Goal: Task Accomplishment & Management: Manage account settings

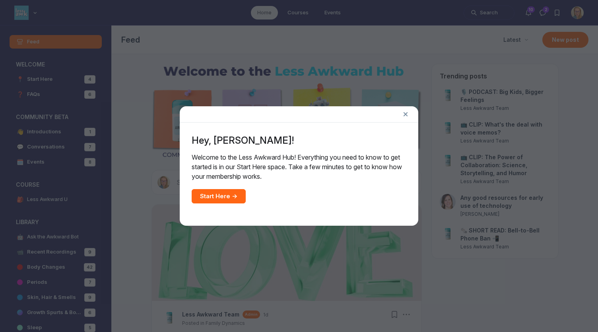
scroll to position [2384, 1523]
click at [406, 114] on line at bounding box center [405, 114] width 3 height 3
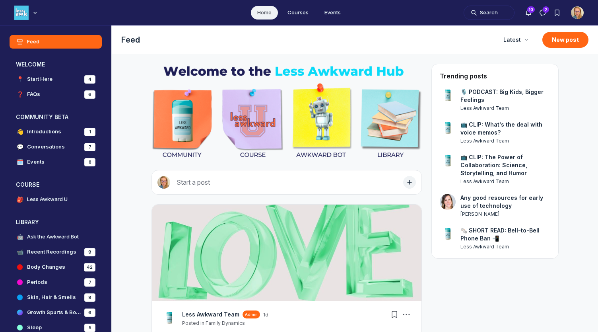
click at [577, 8] on img "User menu options" at bounding box center [577, 12] width 13 height 13
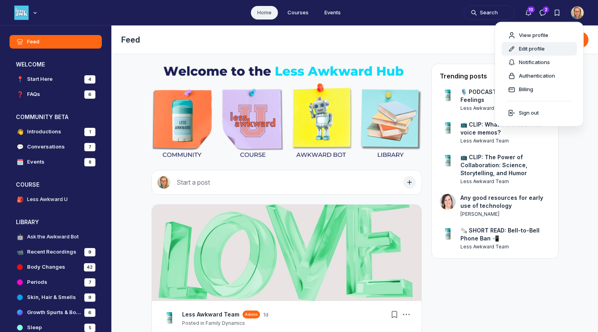
click at [538, 45] on span "Edit profile" at bounding box center [532, 49] width 26 height 8
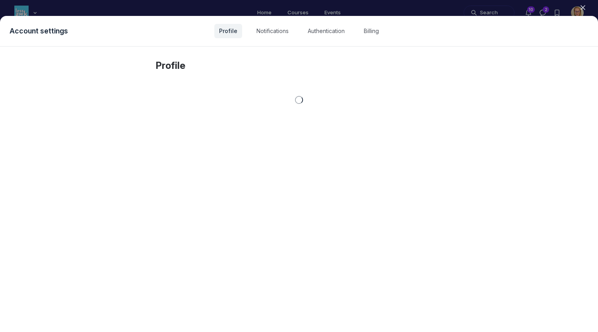
select select "Pacific Time ([GEOGRAPHIC_DATA] & [GEOGRAPHIC_DATA])"
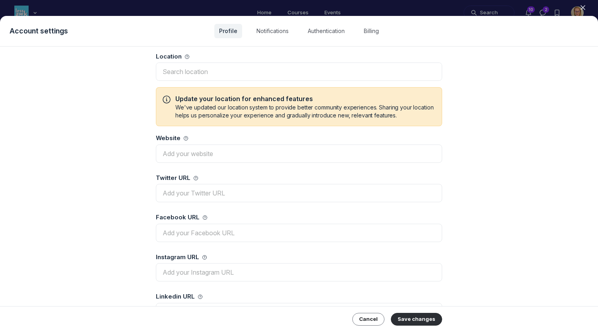
scroll to position [280, 0]
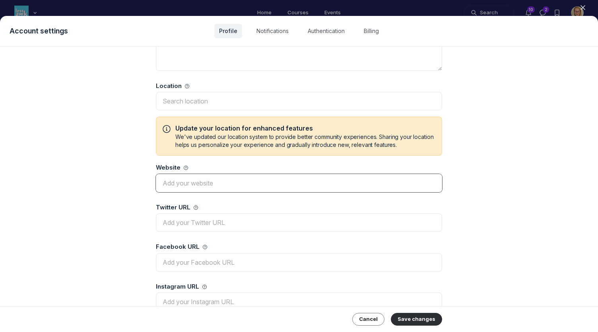
click at [181, 184] on input "Website" at bounding box center [299, 183] width 286 height 18
type input "[URL][DOMAIN_NAME]"
drag, startPoint x: 591, startPoint y: 177, endPoint x: 586, endPoint y: 206, distance: 30.2
click at [586, 206] on div "Profile Profile photo Recommended size: 300 x 300 Change Remove Full name * [PE…" at bounding box center [299, 189] width 598 height 285
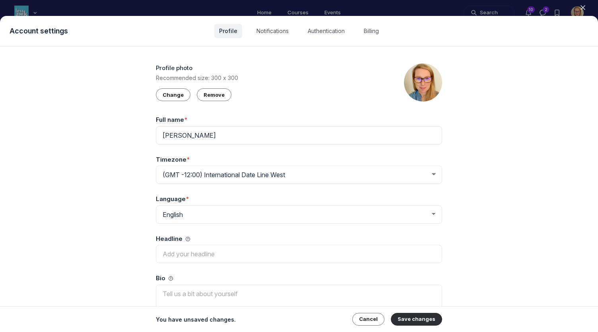
scroll to position [22, 0]
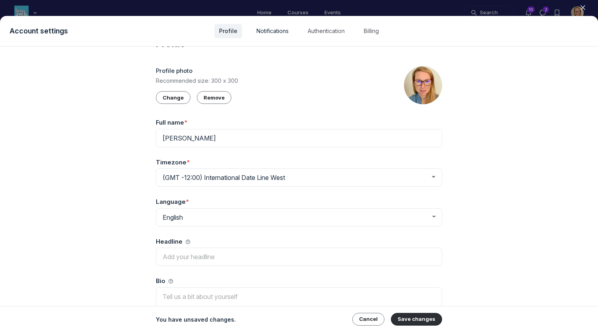
click at [272, 32] on link "Notifications" at bounding box center [273, 31] width 42 height 14
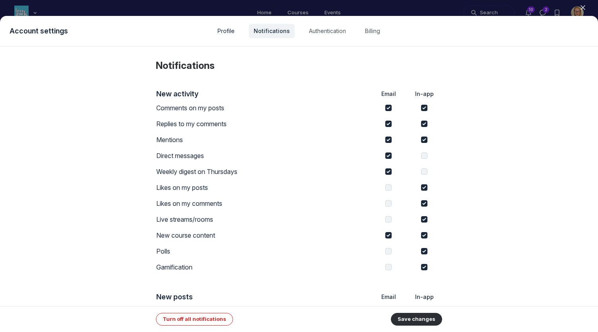
click at [228, 30] on link "Profile" at bounding box center [226, 31] width 27 height 14
select select "Pacific Time ([GEOGRAPHIC_DATA] & [GEOGRAPHIC_DATA])"
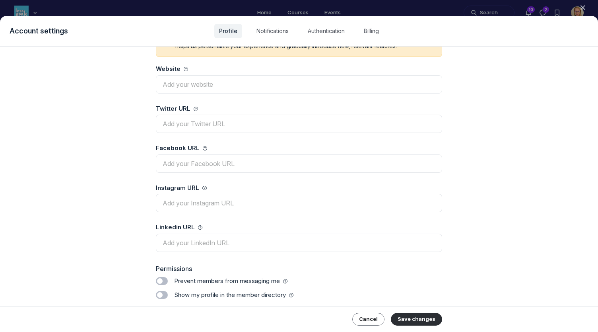
scroll to position [221, 0]
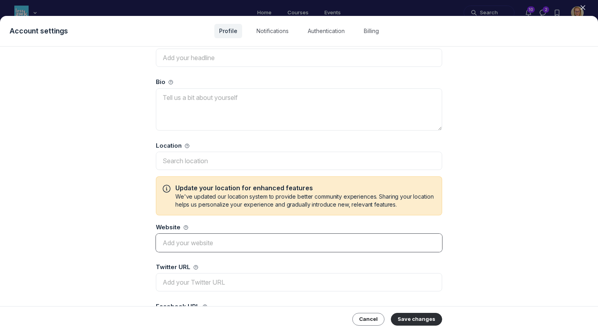
click at [237, 243] on input "Website" at bounding box center [299, 242] width 286 height 18
type input "[DOMAIN_NAME]"
click at [414, 322] on button "Save changes" at bounding box center [416, 319] width 51 height 13
select select "Pacific Time ([GEOGRAPHIC_DATA] & [GEOGRAPHIC_DATA])"
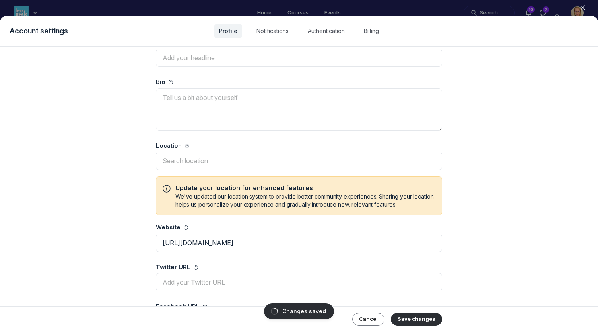
select select "Pacific Time ([GEOGRAPHIC_DATA] & [GEOGRAPHIC_DATA])"
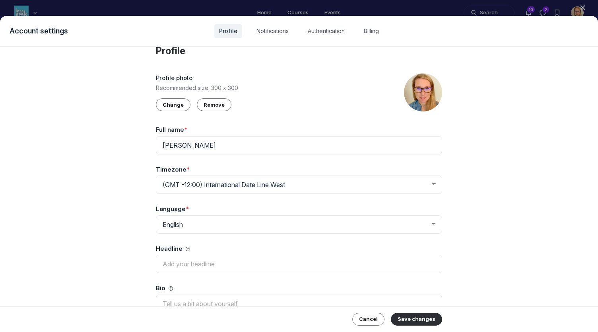
scroll to position [0, 0]
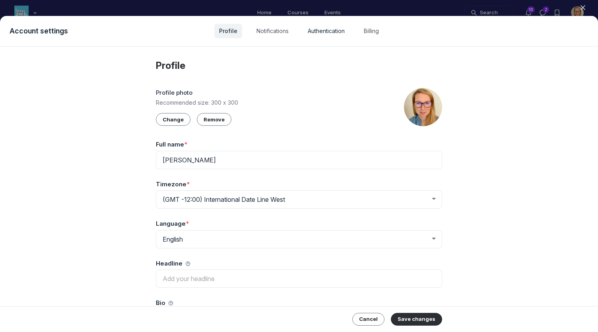
click at [318, 31] on link "Authentication" at bounding box center [326, 31] width 47 height 14
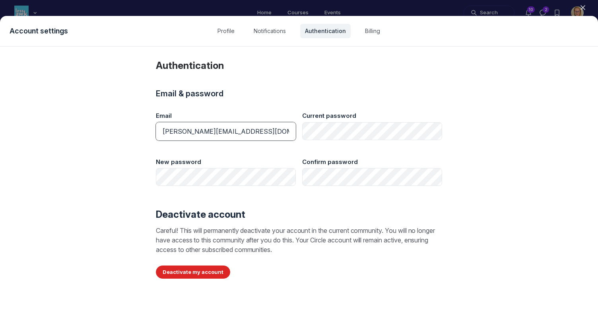
click at [188, 130] on input "[PERSON_NAME][EMAIL_ADDRESS][DOMAIN_NAME]" at bounding box center [226, 131] width 140 height 18
type input "[EMAIL_ADDRESS][DOMAIN_NAME]"
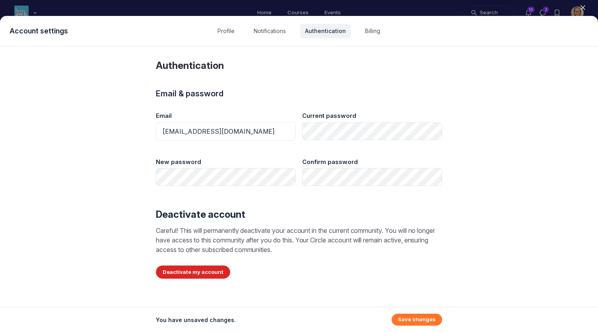
click at [430, 318] on button "Save changes" at bounding box center [417, 319] width 50 height 12
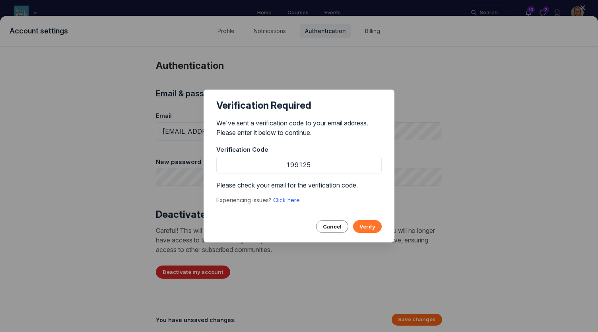
type input "199125"
click at [370, 228] on button "Verify" at bounding box center [367, 226] width 29 height 13
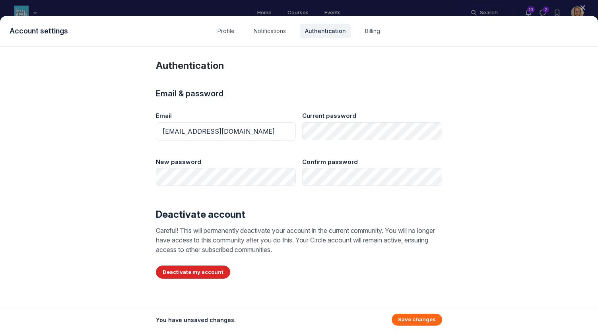
click at [584, 5] on icon "button" at bounding box center [583, 8] width 8 height 8
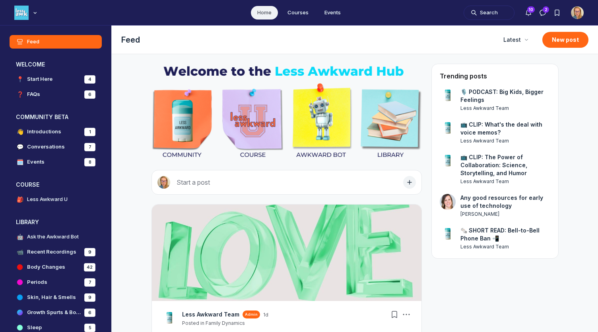
scroll to position [2384, 1523]
click at [544, 10] on use "Direct messages" at bounding box center [543, 13] width 6 height 6
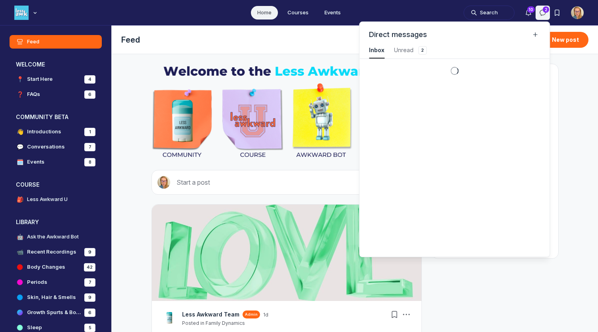
scroll to position [1076, 1792]
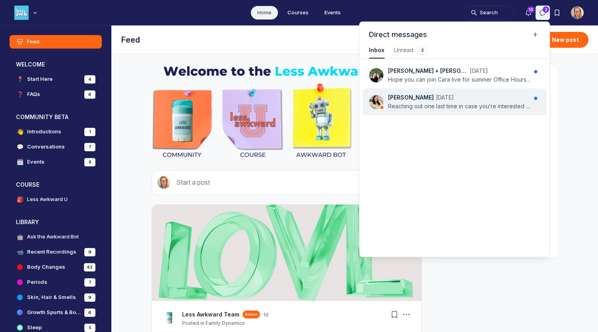
click at [469, 99] on div "[PERSON_NAME] [DATE]" at bounding box center [459, 97] width 143 height 8
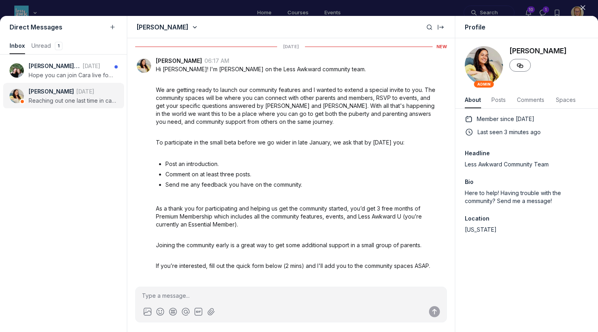
scroll to position [1076, 1579]
click at [453, 8] on div at bounding box center [299, 166] width 598 height 332
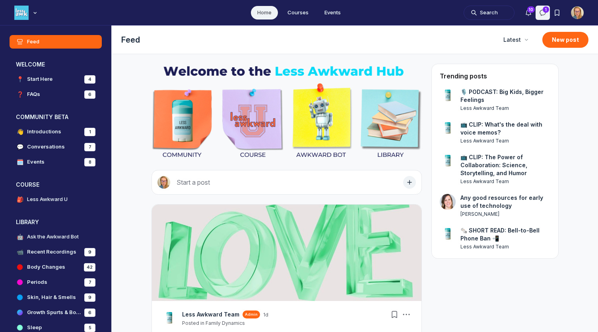
scroll to position [2384, 1523]
click at [582, 13] on img "User menu options" at bounding box center [577, 12] width 13 height 13
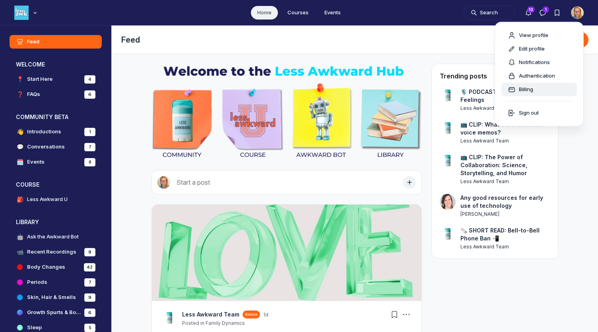
click at [528, 93] on link "Billing" at bounding box center [539, 90] width 76 height 14
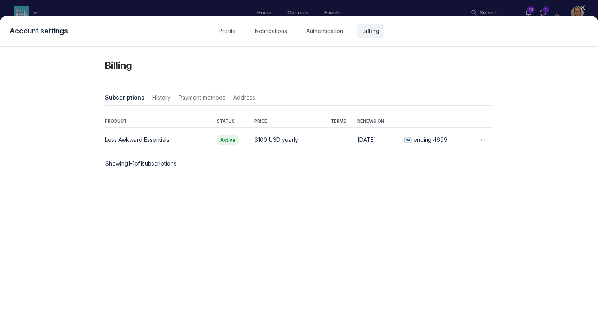
click at [485, 140] on icon "button" at bounding box center [483, 140] width 8 height 8
click at [417, 182] on button "Cancel" at bounding box center [446, 182] width 71 height 8
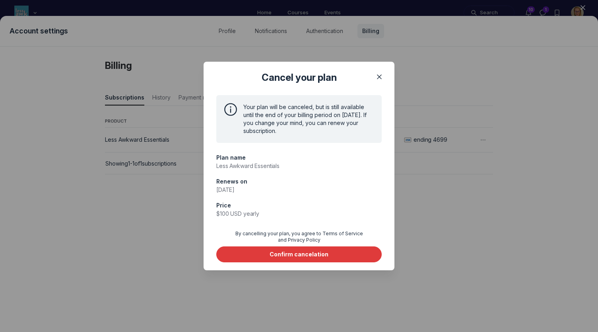
click at [348, 254] on button "Confirm cancelation" at bounding box center [298, 254] width 165 height 16
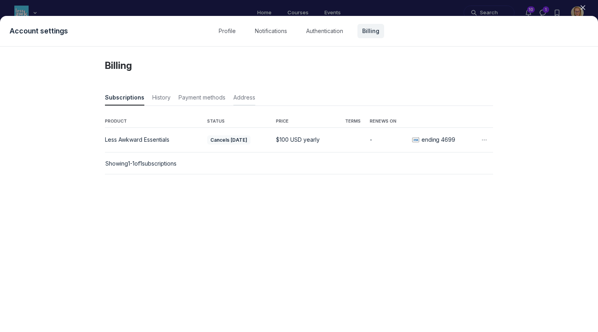
click at [247, 95] on span "Address" at bounding box center [244, 98] width 22 height 11
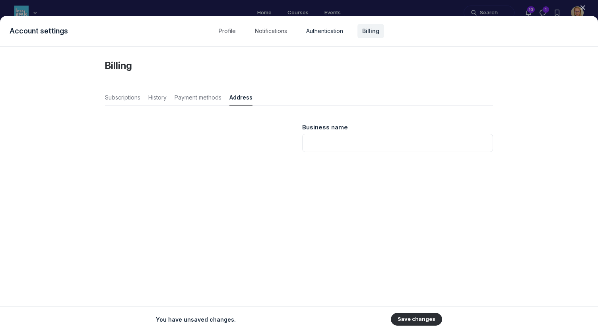
click at [320, 32] on link "Authentication" at bounding box center [324, 31] width 47 height 14
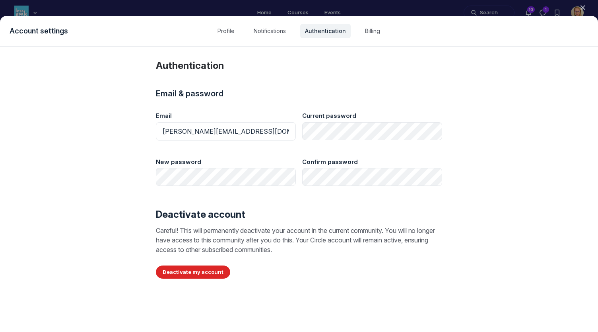
click at [584, 4] on icon "button" at bounding box center [583, 8] width 8 height 8
click at [265, 10] on div at bounding box center [299, 166] width 598 height 332
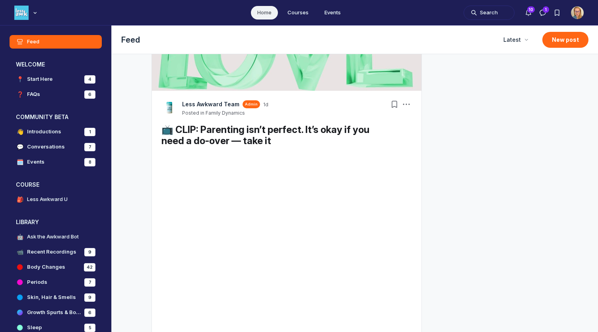
scroll to position [219, 0]
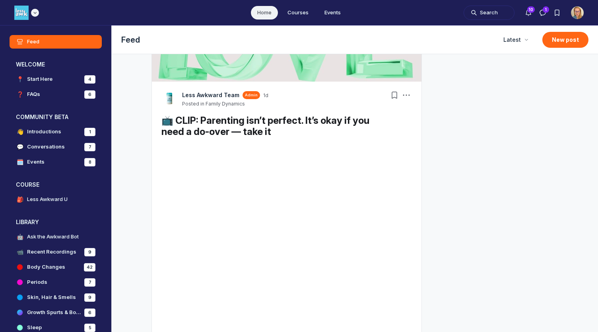
click at [34, 11] on icon "Main navigation bar" at bounding box center [35, 12] width 8 height 5
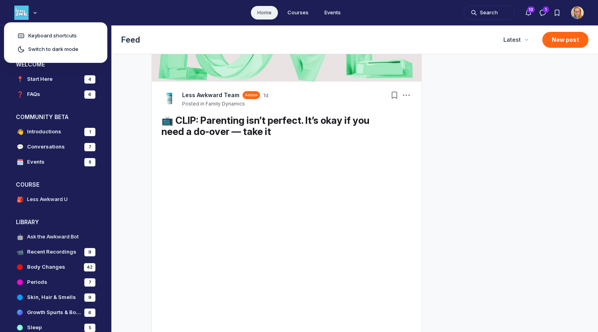
drag, startPoint x: 487, startPoint y: 214, endPoint x: 455, endPoint y: 264, distance: 59.0
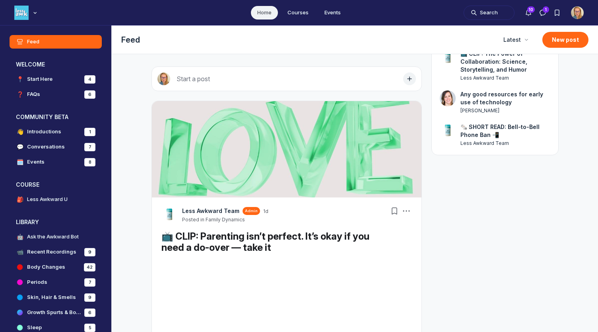
scroll to position [0, 0]
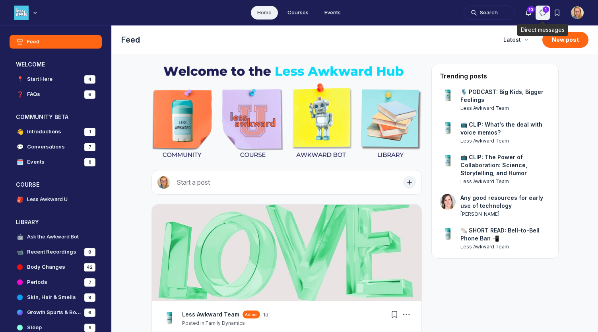
click at [542, 14] on icon "Direct messages" at bounding box center [543, 13] width 8 height 8
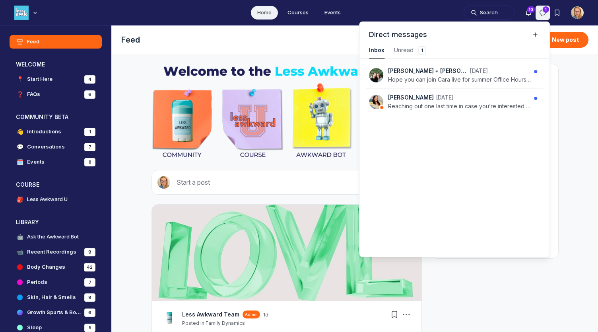
scroll to position [1076, 1792]
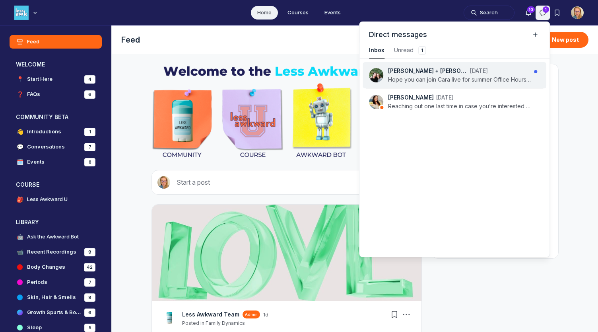
click at [480, 78] on p "Hope you can join Cara live for summer Office Hours [DATE]! RSVP here.And If yo…" at bounding box center [459, 80] width 143 height 8
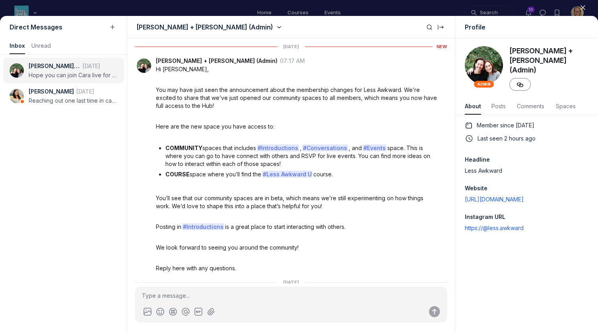
scroll to position [1076, 1579]
click at [452, 7] on div at bounding box center [299, 166] width 598 height 332
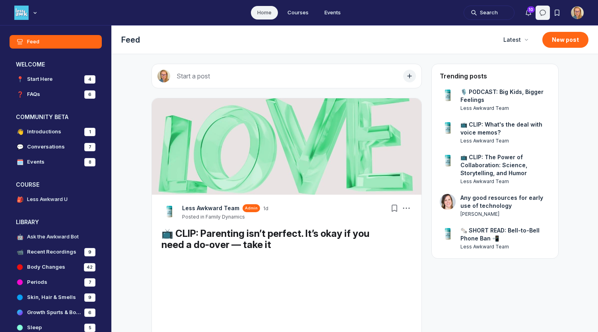
scroll to position [2384, 1523]
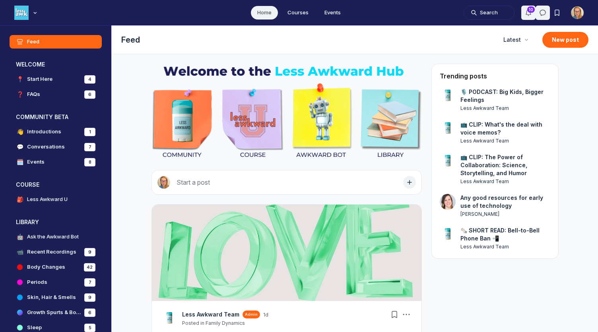
click at [526, 13] on use "Notifications" at bounding box center [528, 13] width 5 height 6
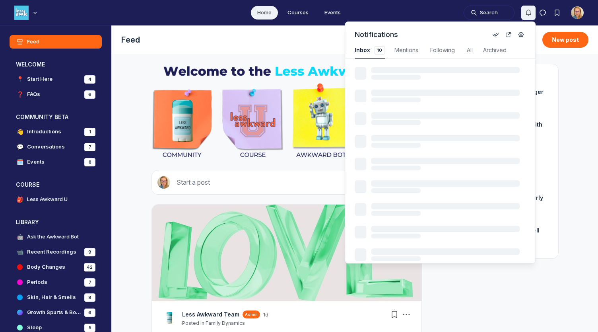
scroll to position [1076, 1692]
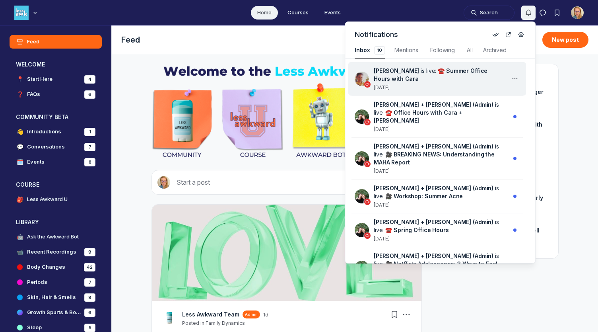
click at [514, 77] on icon "Actions" at bounding box center [515, 78] width 6 height 6
click at [488, 99] on button "Mark as read" at bounding box center [475, 99] width 76 height 14
click at [516, 112] on div "Archive" at bounding box center [475, 98] width 89 height 27
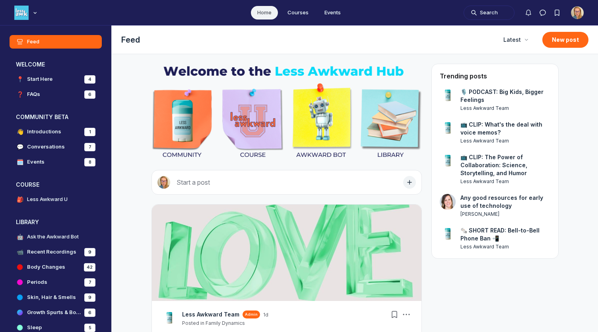
scroll to position [2384, 1523]
